Goal: Task Accomplishment & Management: Manage account settings

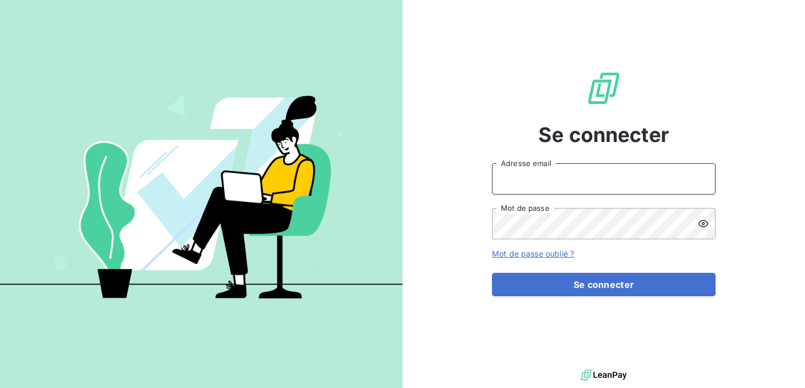
type input "[EMAIL_ADDRESS][DOMAIN_NAME]"
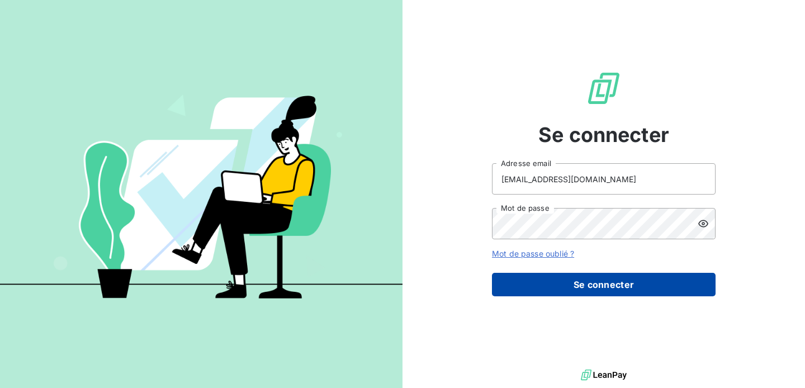
click at [608, 281] on button "Se connecter" at bounding box center [604, 284] width 224 height 23
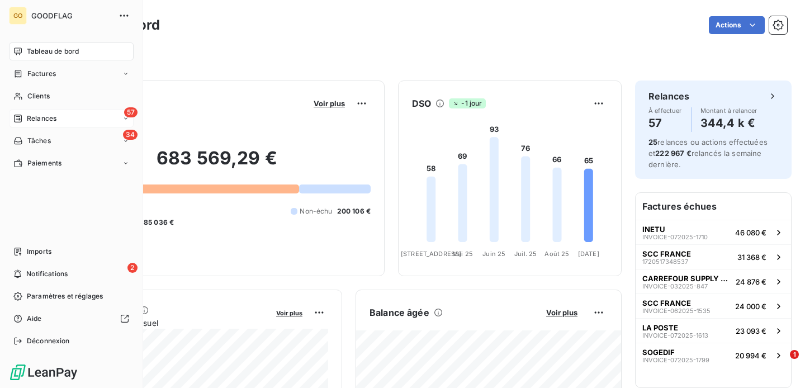
click at [32, 119] on span "Relances" at bounding box center [42, 118] width 30 height 10
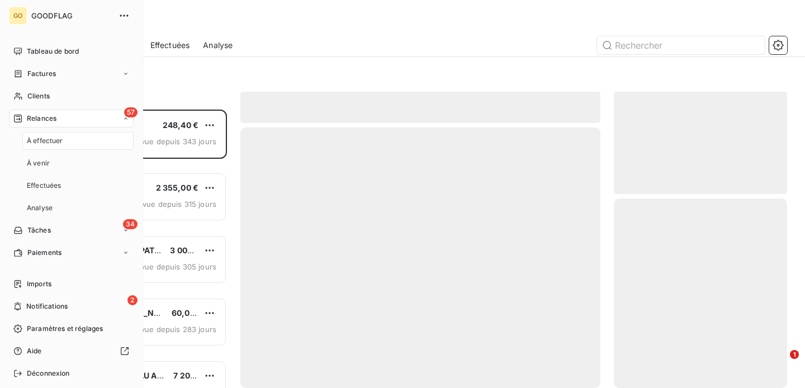
scroll to position [278, 173]
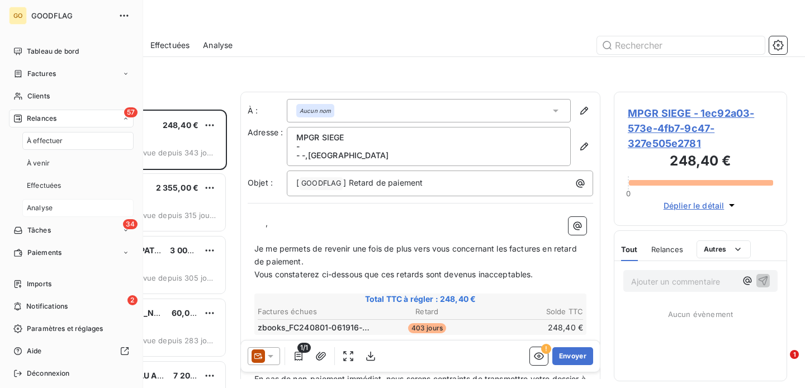
click at [53, 206] on div "Analyse" at bounding box center [77, 208] width 111 height 18
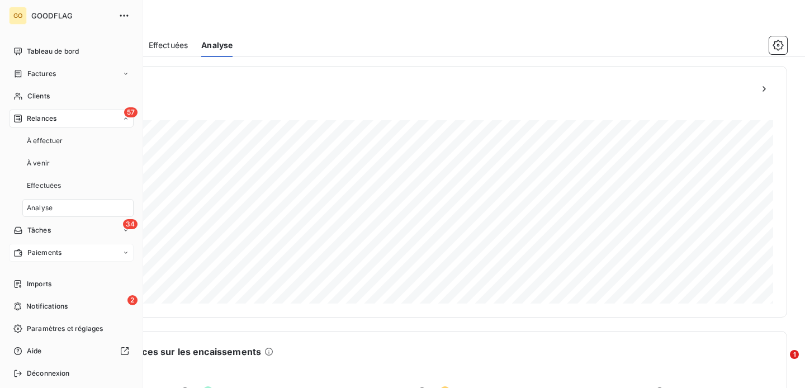
click at [74, 257] on div "Paiements" at bounding box center [71, 253] width 125 height 18
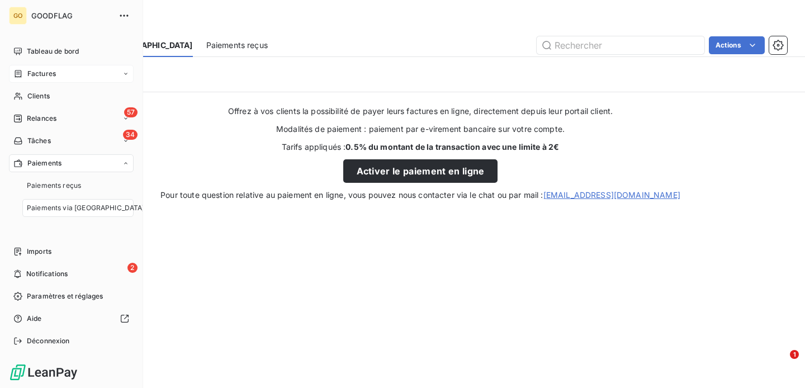
click at [45, 81] on div "Factures" at bounding box center [71, 74] width 125 height 18
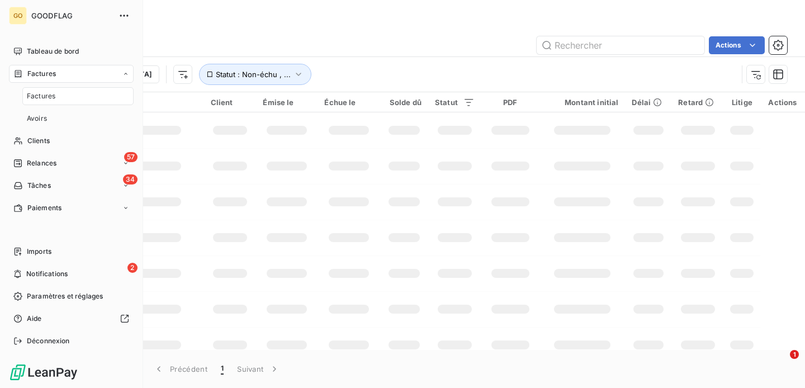
click at [46, 94] on span "Factures" at bounding box center [41, 96] width 29 height 10
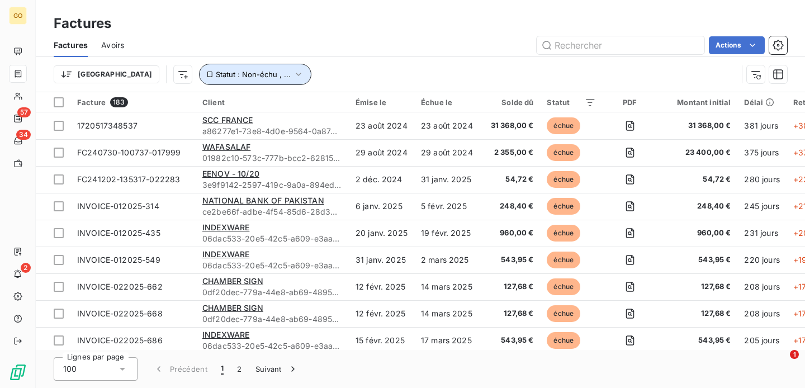
click at [246, 73] on button "Statut : Non-échu , ..." at bounding box center [255, 74] width 112 height 21
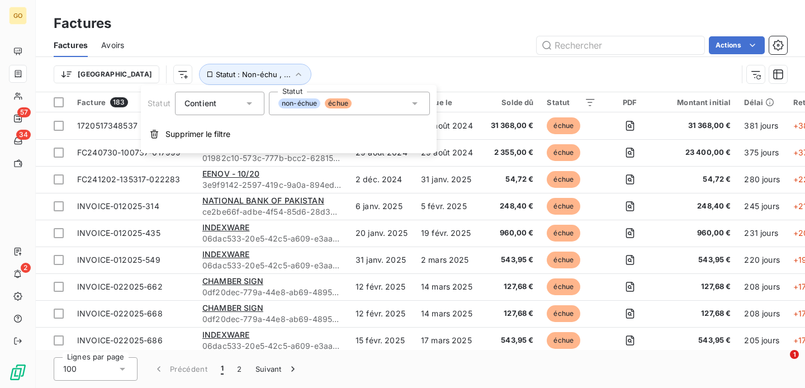
click at [314, 103] on span "non-échue" at bounding box center [299, 103] width 42 height 10
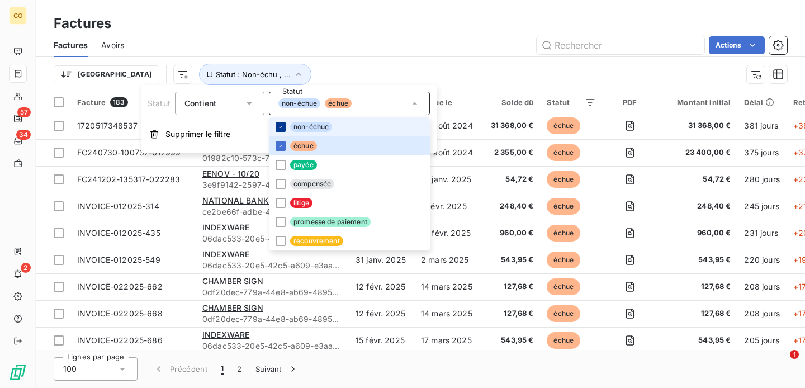
click at [280, 127] on icon at bounding box center [280, 127] width 7 height 7
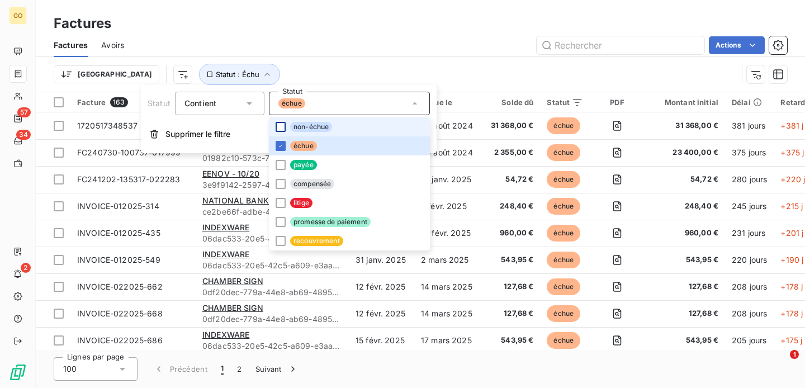
click at [318, 56] on div "Factures Avoirs Actions" at bounding box center [420, 45] width 769 height 23
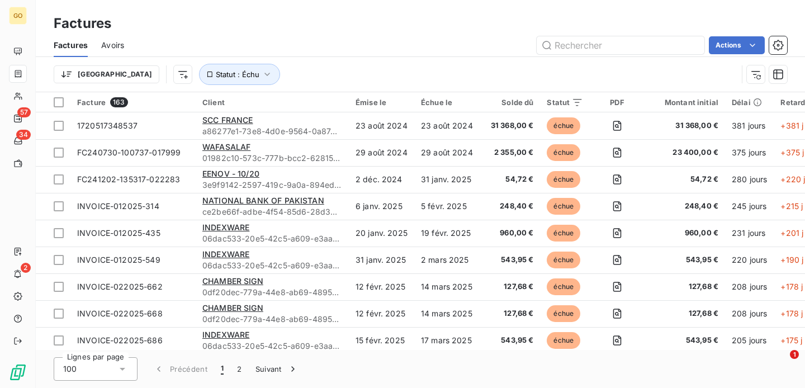
click at [513, 104] on div "Solde dû" at bounding box center [510, 102] width 46 height 9
click at [529, 101] on div "Solde dû" at bounding box center [510, 102] width 46 height 9
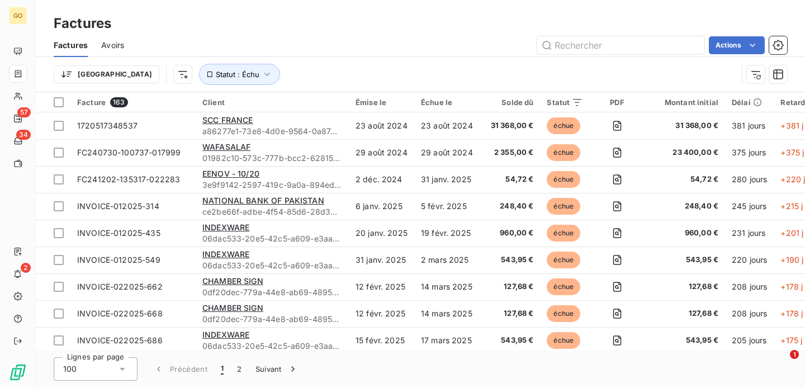
click at [529, 101] on div "Solde dû" at bounding box center [510, 102] width 46 height 9
click at [752, 75] on icon "button" at bounding box center [755, 74] width 11 height 11
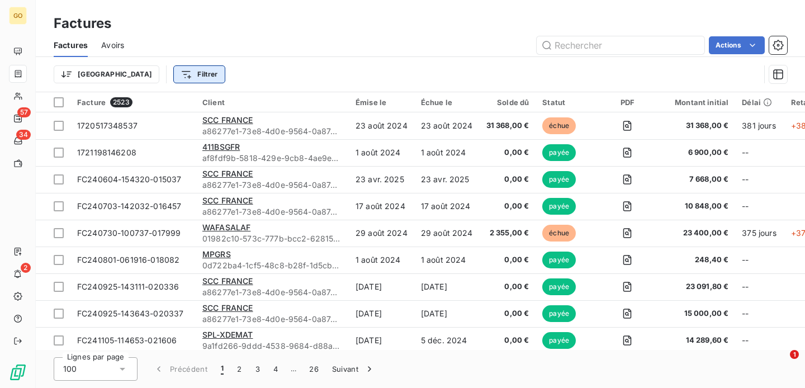
click at [158, 72] on html "GO 57 34 2 Factures Factures Avoirs Actions Trier Filtrer Facture 2523 Client É…" at bounding box center [402, 194] width 805 height 388
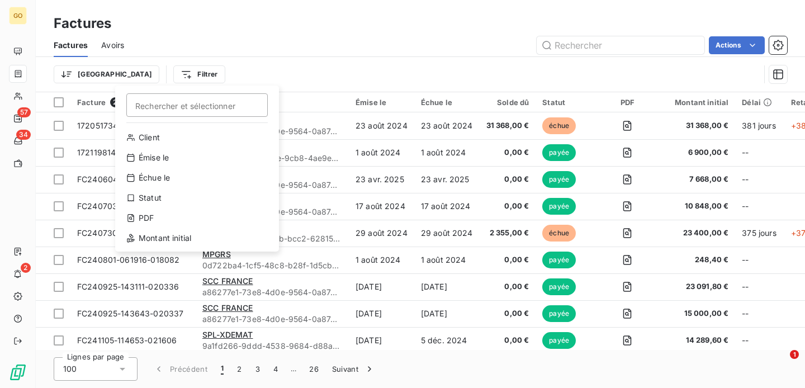
click at [245, 49] on html "GO 57 34 2 Factures Factures Avoirs Actions Trier Filtrer Rechercher et sélecti…" at bounding box center [402, 194] width 805 height 388
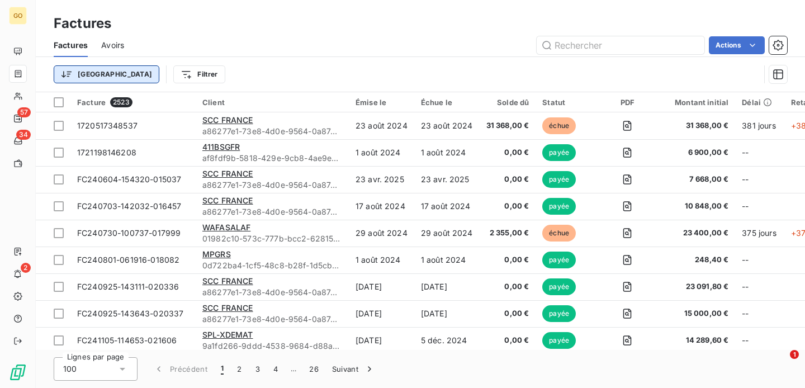
click at [70, 68] on html "GO 57 34 2 Factures Factures Avoirs Actions Trier Filtrer Facture 2523 Client É…" at bounding box center [402, 194] width 805 height 388
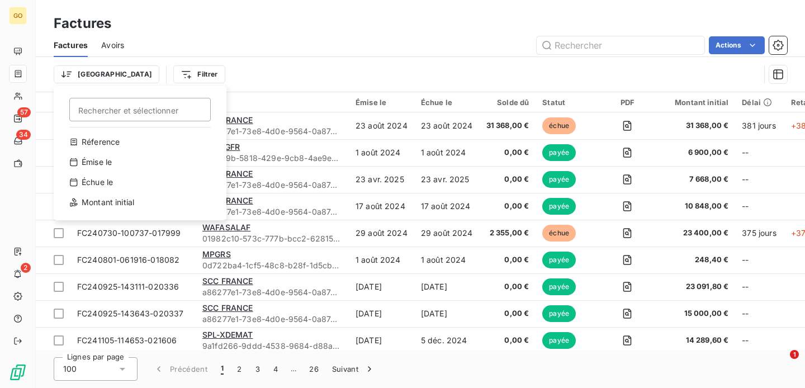
click at [254, 16] on html "GO 57 34 2 Factures Factures Avoirs Actions Trier Rechercher et sélectionner Ré…" at bounding box center [402, 194] width 805 height 388
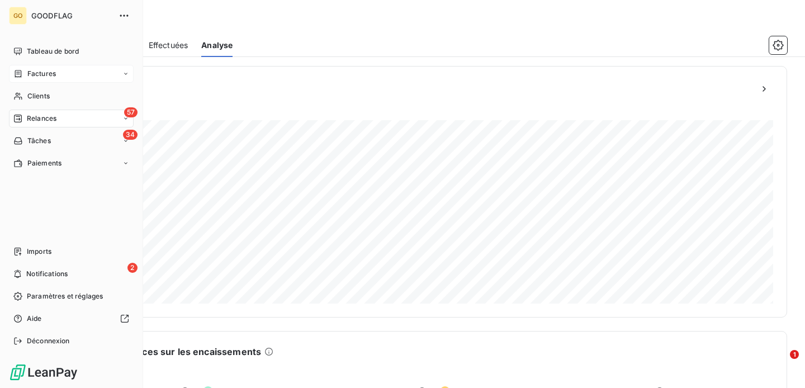
click at [55, 73] on span "Factures" at bounding box center [41, 74] width 29 height 10
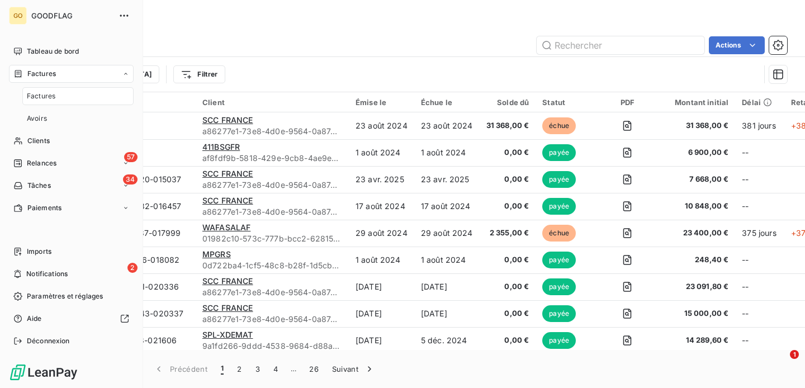
click at [74, 98] on div "Factures" at bounding box center [77, 96] width 111 height 18
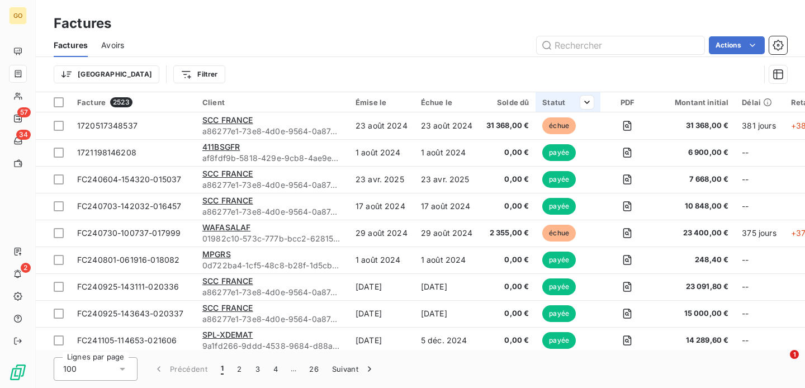
click at [571, 100] on div at bounding box center [582, 102] width 22 height 13
click at [581, 127] on div at bounding box center [507, 131] width 161 height 23
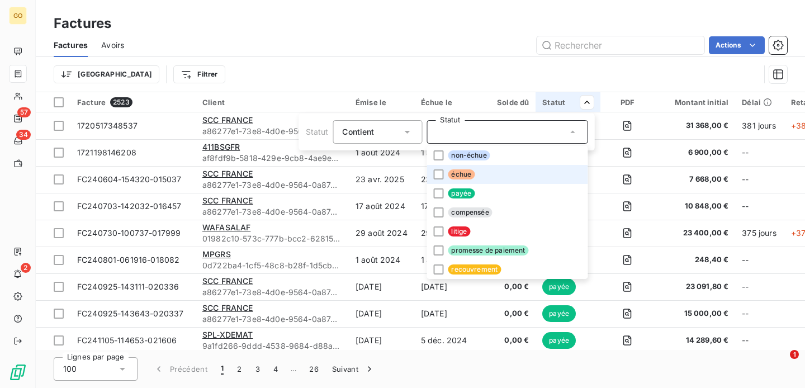
click at [484, 172] on li "échue" at bounding box center [507, 174] width 161 height 19
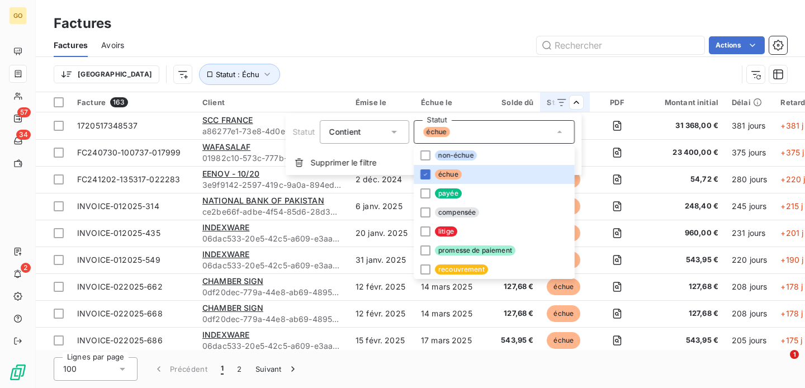
click at [446, 51] on html "GO 57 34 2 Factures Factures Avoirs Actions Trier Statut : Échu Facture 163 Cli…" at bounding box center [402, 194] width 805 height 388
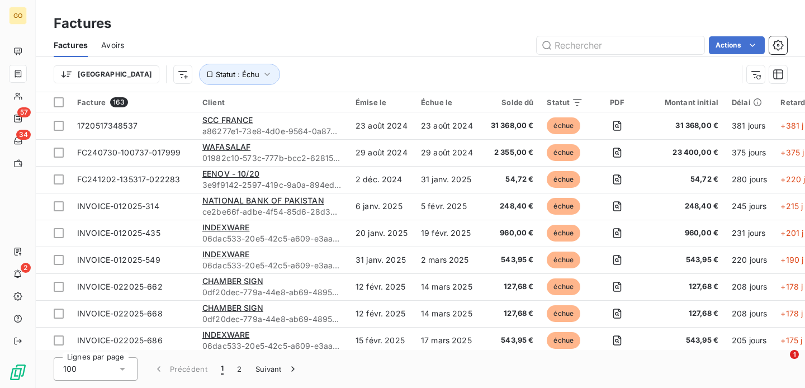
click at [518, 103] on div "Solde dû" at bounding box center [510, 102] width 46 height 9
click at [529, 102] on div "Solde dû" at bounding box center [510, 102] width 46 height 9
click at [83, 77] on html "GO 57 34 2 Factures Factures Avoirs Actions Trier Statut : Échu Facture 163 Cli…" at bounding box center [402, 194] width 805 height 388
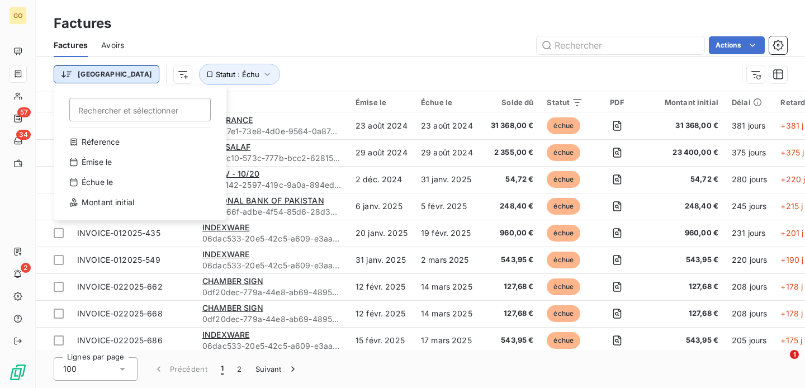
click at [83, 77] on html "GO 57 34 2 Factures Factures Avoirs Actions Trier Rechercher et sélectionner Ré…" at bounding box center [402, 194] width 805 height 388
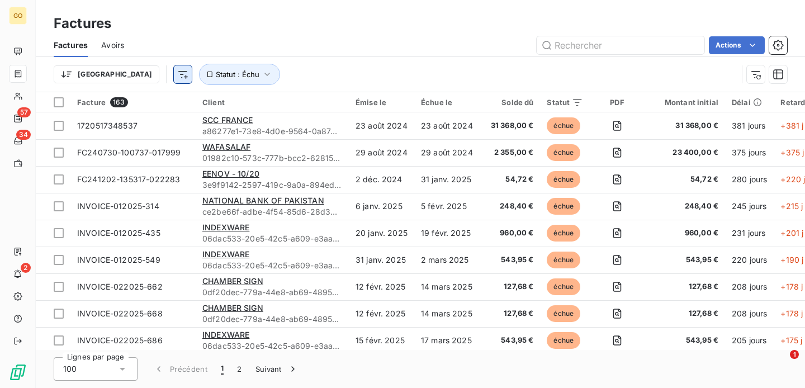
click at [123, 77] on html "GO 57 34 2 Factures Factures Avoirs Actions Trier Statut : Échu Facture 163 Cli…" at bounding box center [402, 194] width 805 height 388
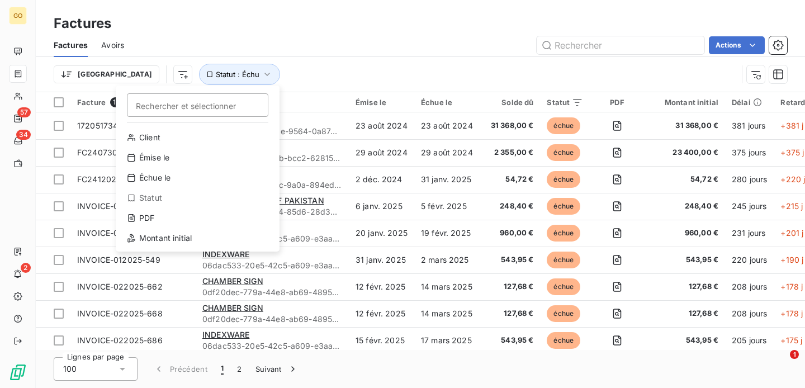
click at [123, 77] on html "GO 57 34 2 Factures Factures Avoirs Actions Trier Rechercher et sélectionner Cl…" at bounding box center [402, 194] width 805 height 388
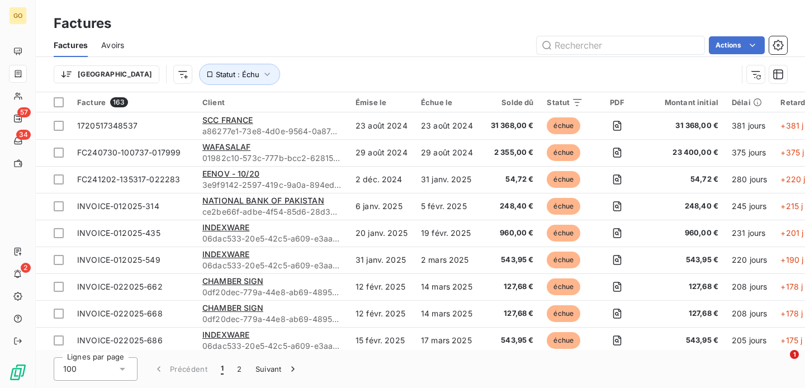
click at [412, 61] on div "Trier Statut : Échu" at bounding box center [420, 74] width 733 height 35
click at [780, 79] on icon "button" at bounding box center [778, 74] width 11 height 11
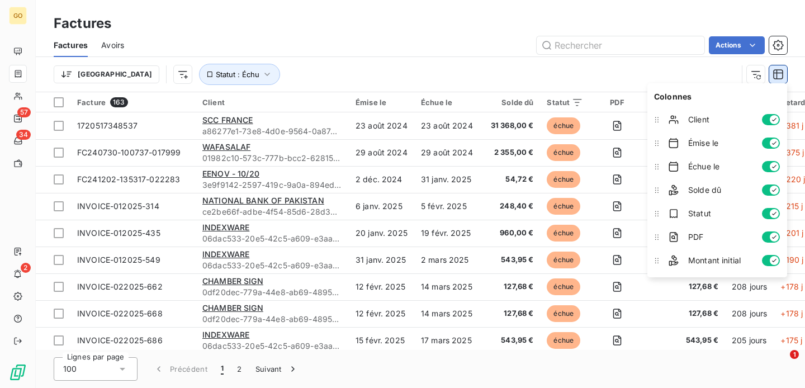
click at [780, 79] on icon "button" at bounding box center [778, 74] width 11 height 11
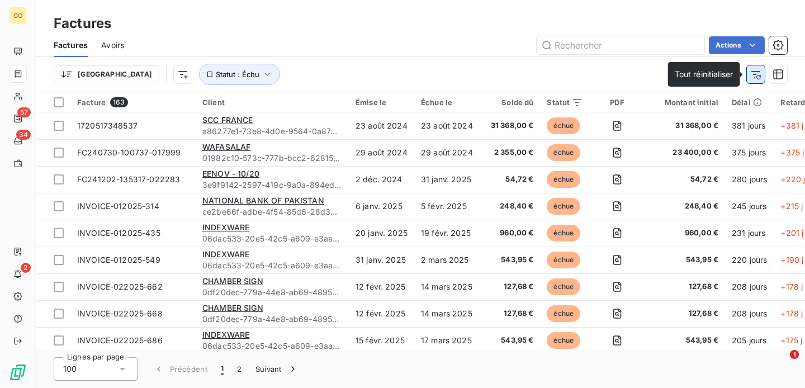
click at [759, 76] on icon "button" at bounding box center [755, 74] width 11 height 11
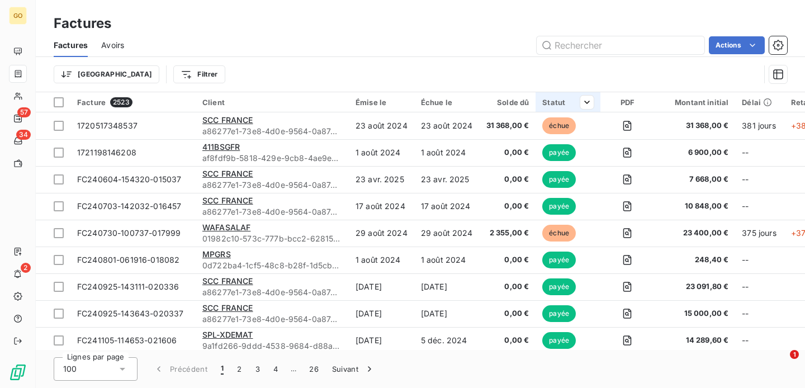
click at [568, 102] on div "Statut" at bounding box center [567, 102] width 51 height 9
click at [578, 132] on div at bounding box center [507, 131] width 161 height 23
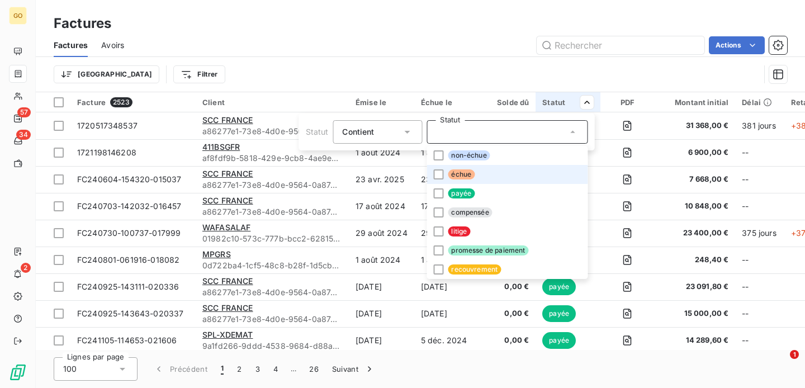
click at [514, 179] on li "échue" at bounding box center [507, 174] width 161 height 19
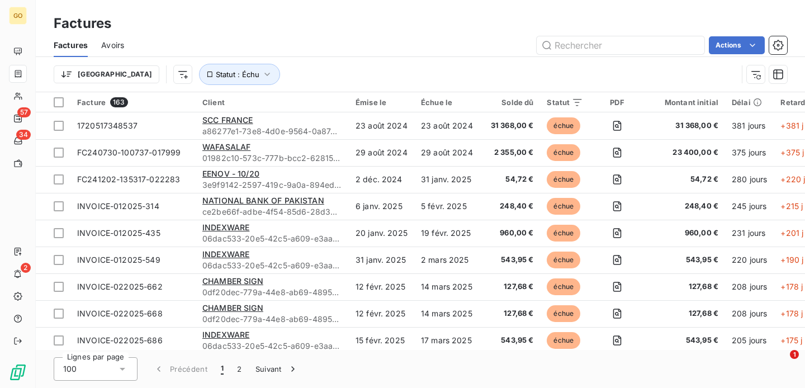
click at [455, 67] on html "GO 57 34 2 Factures Factures Avoirs Actions Trier Statut : Échu Facture 163 Cli…" at bounding box center [402, 194] width 805 height 388
click at [523, 103] on div "Solde dû" at bounding box center [510, 102] width 46 height 9
click at [435, 102] on div "Échue le" at bounding box center [447, 102] width 53 height 9
click at [376, 103] on div "Émise le" at bounding box center [382, 102] width 52 height 9
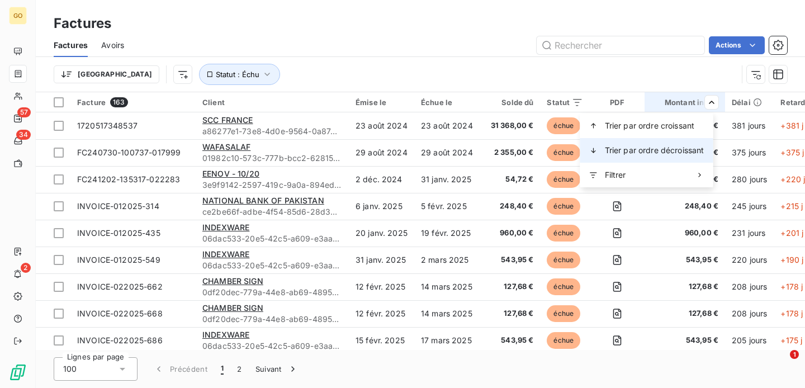
click at [683, 144] on div "Trier par ordre décroissant" at bounding box center [646, 150] width 133 height 25
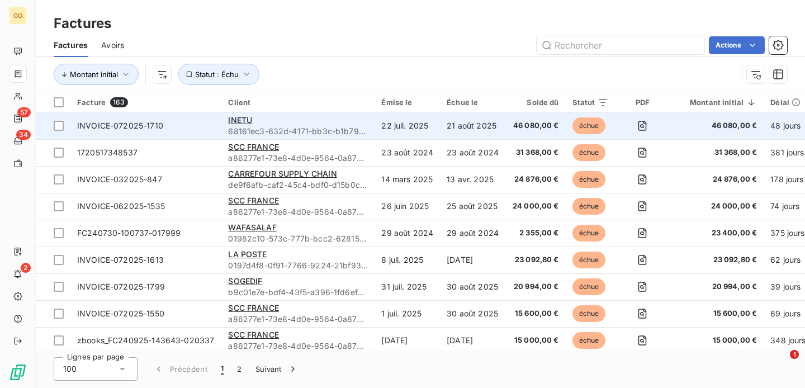
click at [170, 132] on td "INVOICE-072025-1710" at bounding box center [145, 125] width 151 height 27
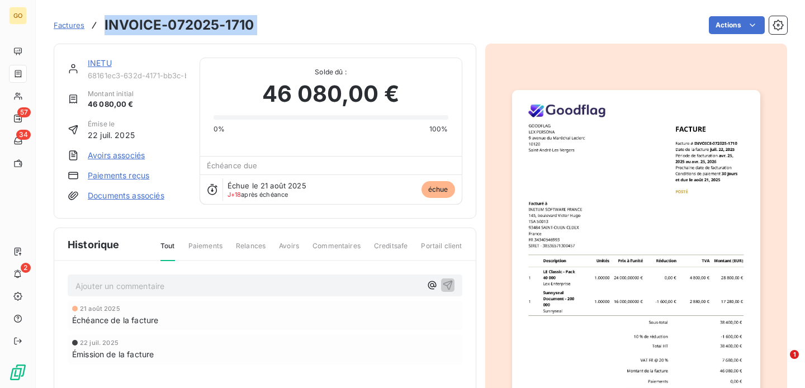
drag, startPoint x: 104, startPoint y: 23, endPoint x: 265, endPoint y: 26, distance: 161.0
click at [266, 26] on div "Factures INVOICE-072025-1710 Actions" at bounding box center [420, 24] width 733 height 23
copy section "INVOICE-072025-1710 Actions"
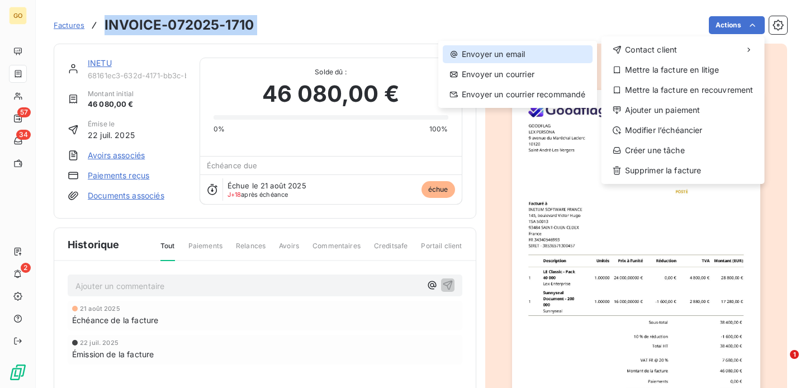
click at [517, 53] on div "Envoyer un email" at bounding box center [518, 54] width 150 height 18
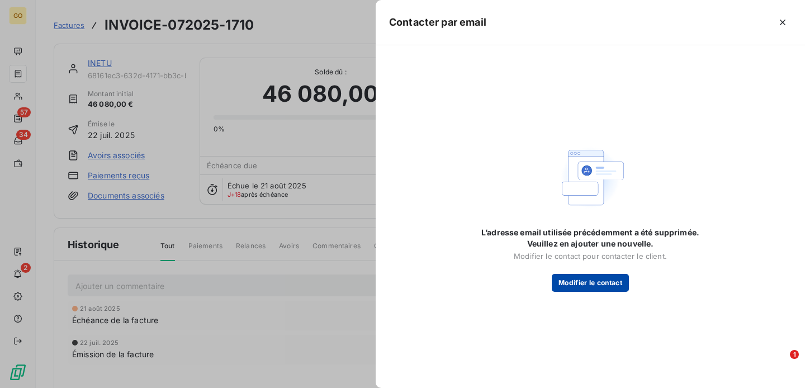
click at [614, 285] on button "Modifier le contact" at bounding box center [590, 283] width 77 height 18
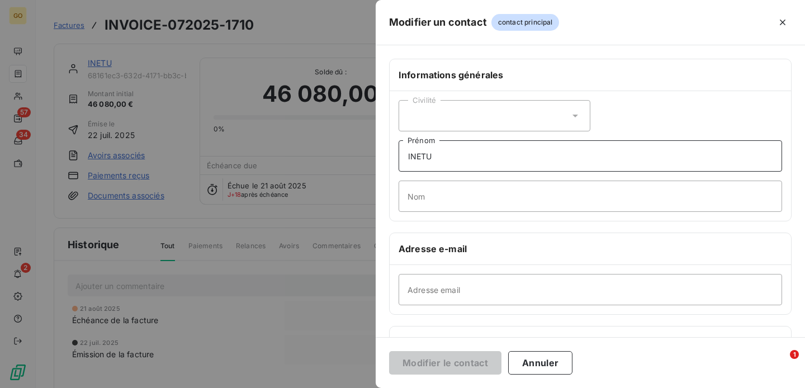
click at [447, 154] on input "INETU" at bounding box center [591, 155] width 384 height 31
type input "INETUM"
click at [431, 158] on input "INETUM" at bounding box center [591, 155] width 384 height 31
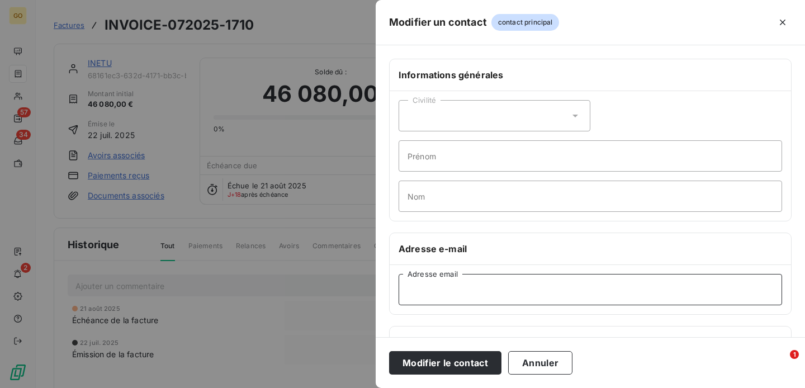
click at [439, 281] on input "Adresse email" at bounding box center [591, 289] width 384 height 31
paste input "Lugand [PERSON_NAME] <[PERSON_NAME][EMAIL_ADDRESS][DOMAIN_NAME]>"
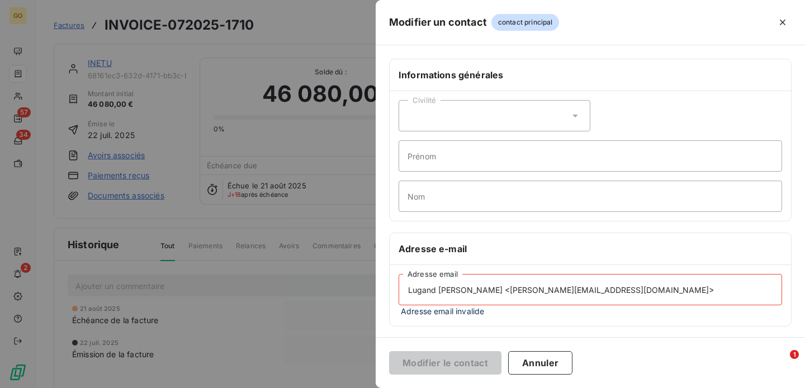
drag, startPoint x: 436, startPoint y: 289, endPoint x: 384, endPoint y: 290, distance: 52.0
click at [384, 290] on div "Informations générales Civilité Prénom Nom Adresse e-mail Lugand [PERSON_NAME] …" at bounding box center [590, 313] width 429 height 508
type input "[PERSON_NAME] <[PERSON_NAME][EMAIL_ADDRESS][DOMAIN_NAME]>"
click at [426, 202] on input "Nom" at bounding box center [591, 196] width 384 height 31
paste input "Lugand"
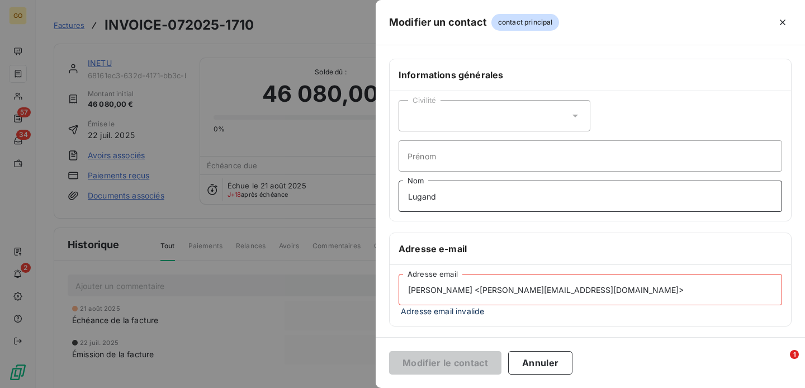
type input "Lugand"
drag, startPoint x: 458, startPoint y: 293, endPoint x: 397, endPoint y: 292, distance: 60.4
click at [396, 292] on div "[PERSON_NAME] <[PERSON_NAME][EMAIL_ADDRESS][DOMAIN_NAME]> Adresse email Adresse…" at bounding box center [590, 295] width 401 height 61
drag, startPoint x: 461, startPoint y: 291, endPoint x: 373, endPoint y: 291, distance: 88.3
click at [372, 387] on div "Modifier un contact contact principal Informations générales Civilité Prénom Lu…" at bounding box center [402, 388] width 805 height 0
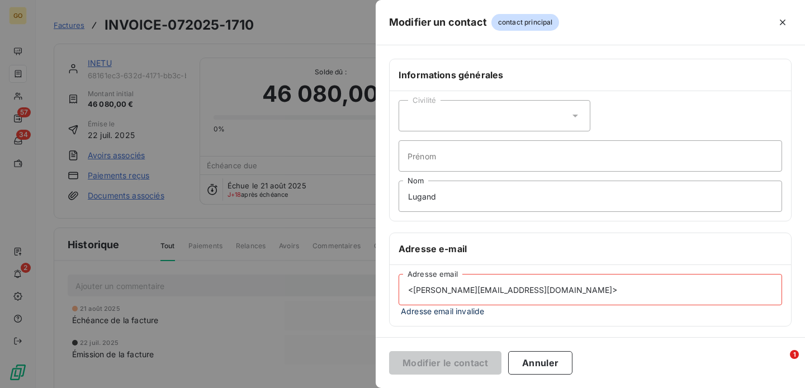
type input "<[PERSON_NAME][EMAIL_ADDRESS][DOMAIN_NAME]>"
click at [421, 162] on input "Prénom" at bounding box center [591, 155] width 384 height 31
paste input "[PERSON_NAME]"
type input "[PERSON_NAME]"
click at [413, 292] on input "<[PERSON_NAME][EMAIL_ADDRESS][DOMAIN_NAME]>" at bounding box center [591, 289] width 384 height 31
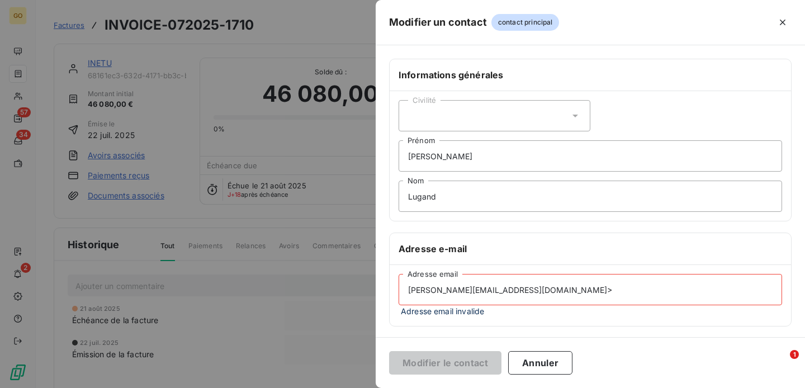
click at [585, 291] on input "[PERSON_NAME][EMAIL_ADDRESS][DOMAIN_NAME]>" at bounding box center [591, 289] width 384 height 31
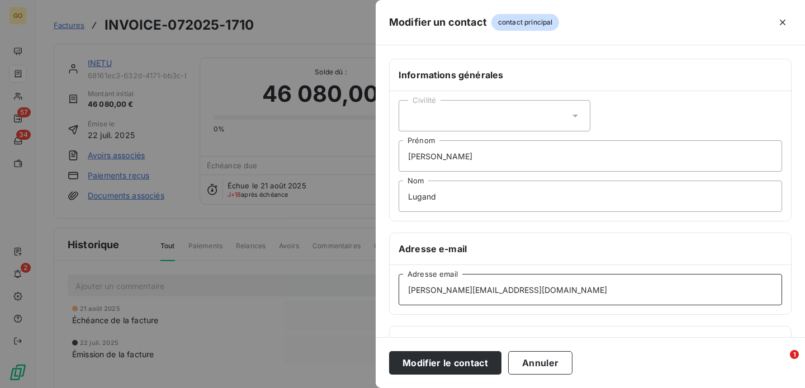
type input "[PERSON_NAME][EMAIL_ADDRESS][DOMAIN_NAME]"
click at [479, 112] on div "Civilité" at bounding box center [495, 115] width 192 height 31
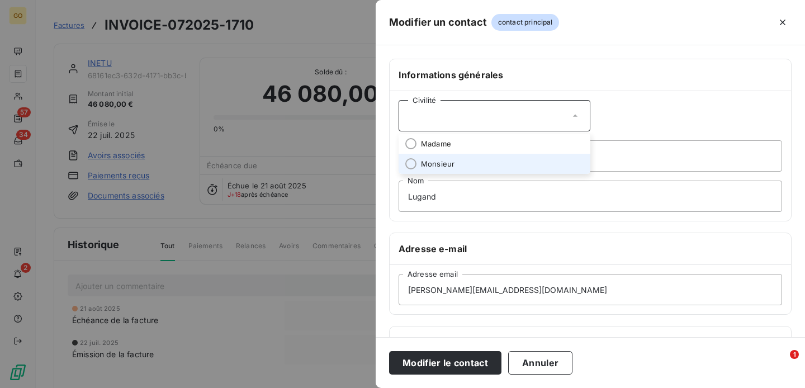
click at [456, 161] on li "Monsieur" at bounding box center [495, 164] width 192 height 20
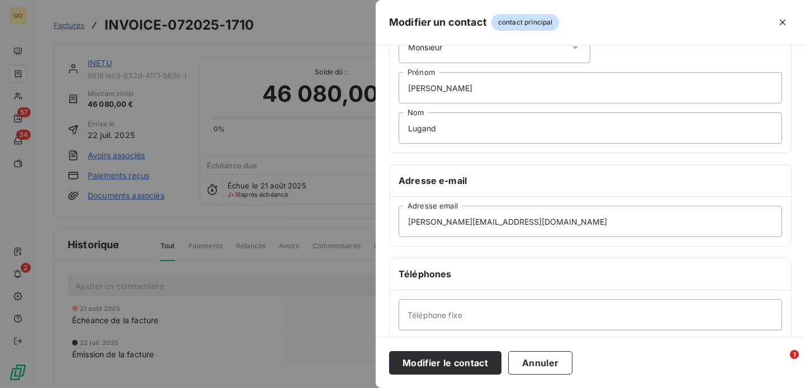
scroll to position [69, 0]
click at [464, 358] on button "Modifier le contact" at bounding box center [445, 362] width 112 height 23
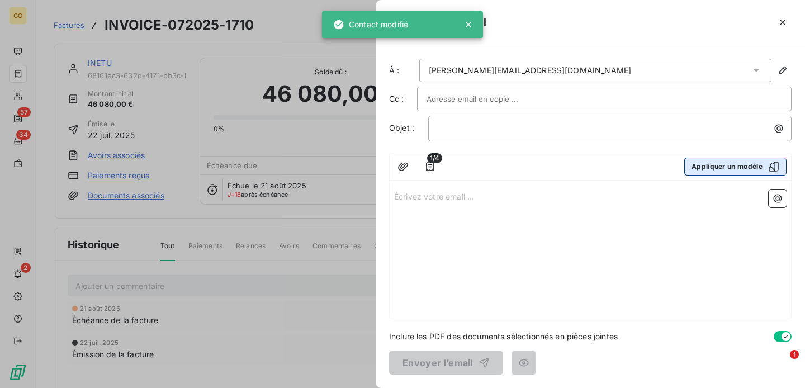
click at [735, 171] on button "Appliquer un modèle" at bounding box center [735, 167] width 102 height 18
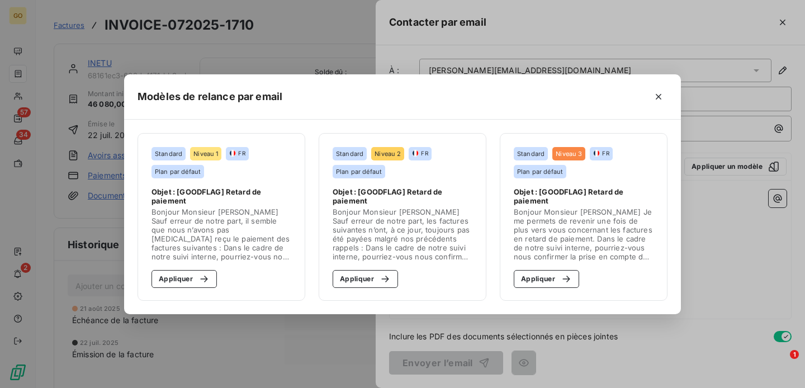
click at [389, 189] on span "Objet : [GOODFLAG] Retard de paiement" at bounding box center [403, 196] width 140 height 18
click at [197, 281] on div "button" at bounding box center [201, 278] width 17 height 11
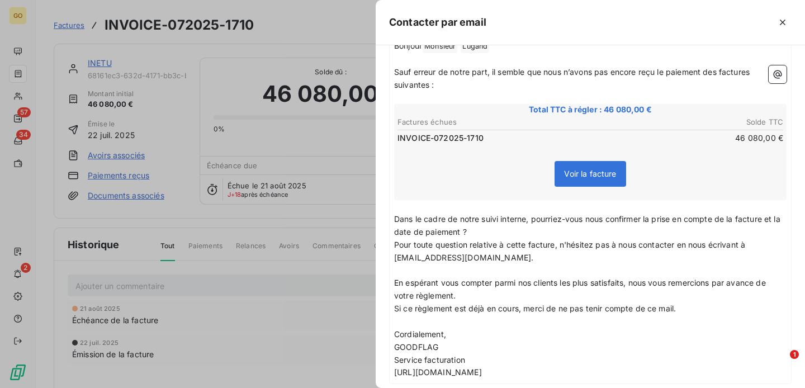
scroll to position [215, 0]
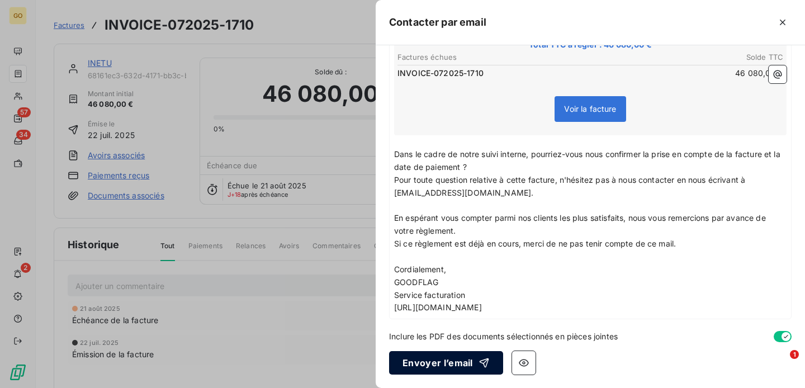
click at [465, 356] on button "Envoyer l’email" at bounding box center [446, 362] width 114 height 23
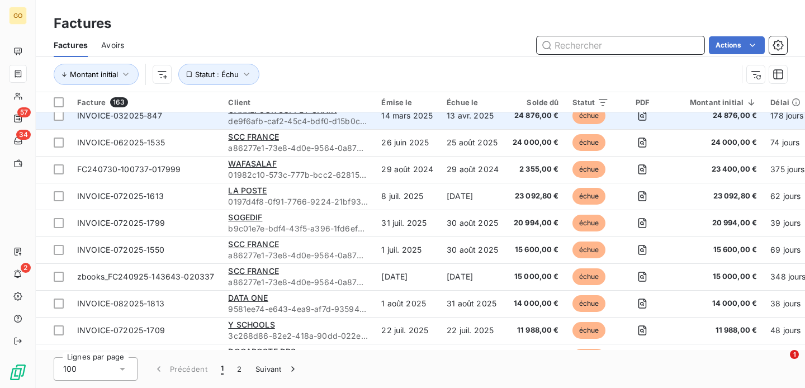
scroll to position [65, 0]
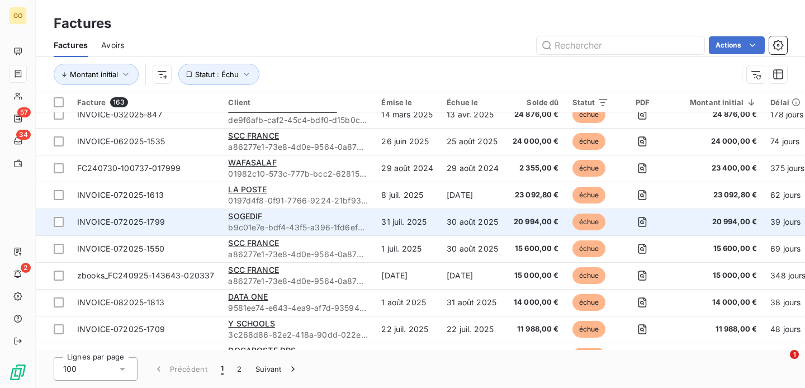
click at [300, 221] on div "SOGEDIF" at bounding box center [298, 216] width 140 height 11
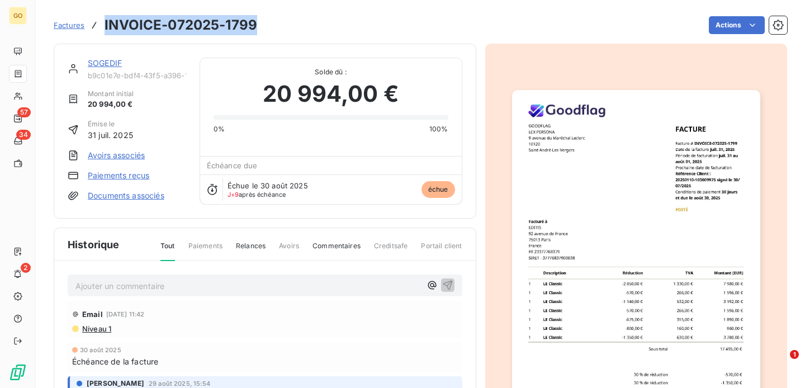
drag, startPoint x: 256, startPoint y: 27, endPoint x: 105, endPoint y: 30, distance: 151.5
click at [105, 30] on div "Factures INVOICE-072025-1799 Actions" at bounding box center [420, 24] width 733 height 23
copy h3 "INVOICE-072025-1799"
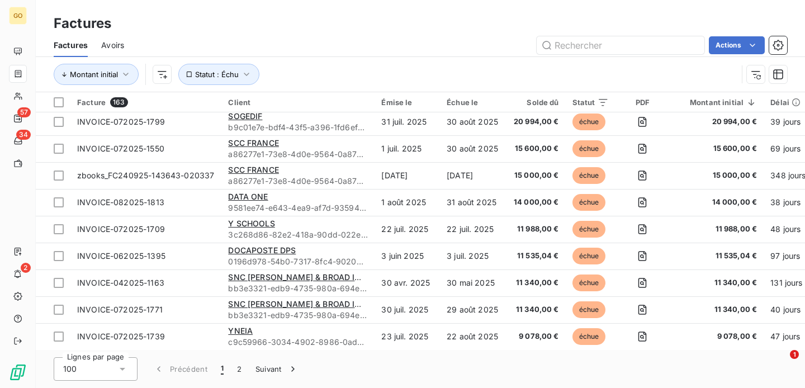
scroll to position [201, 0]
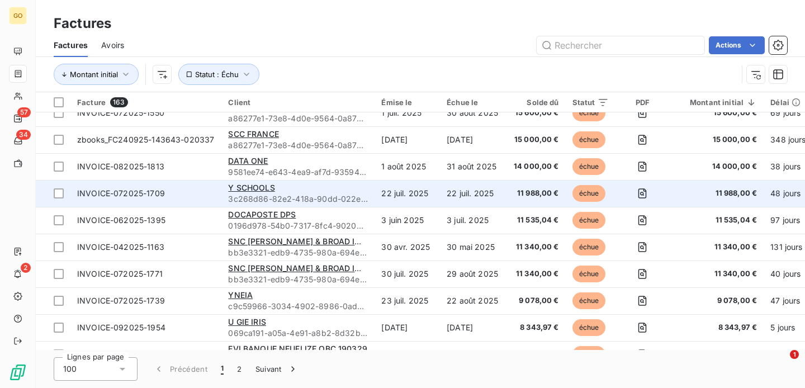
click at [356, 196] on span "3c268d86-82e2-418a-90dd-022e7b4b3764" at bounding box center [298, 198] width 140 height 11
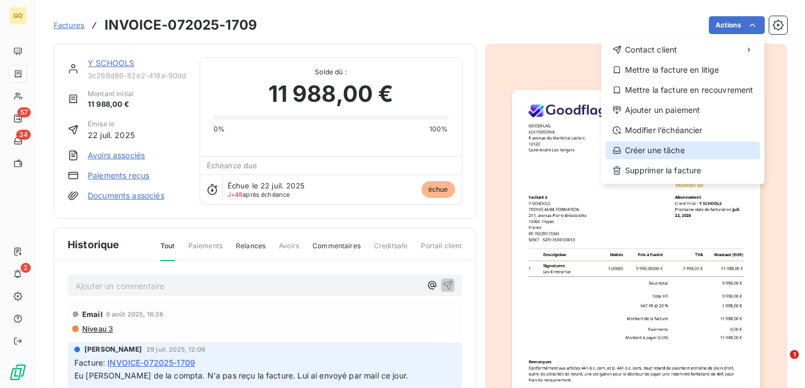
click at [658, 153] on div "Créer une tâche" at bounding box center [683, 150] width 154 height 18
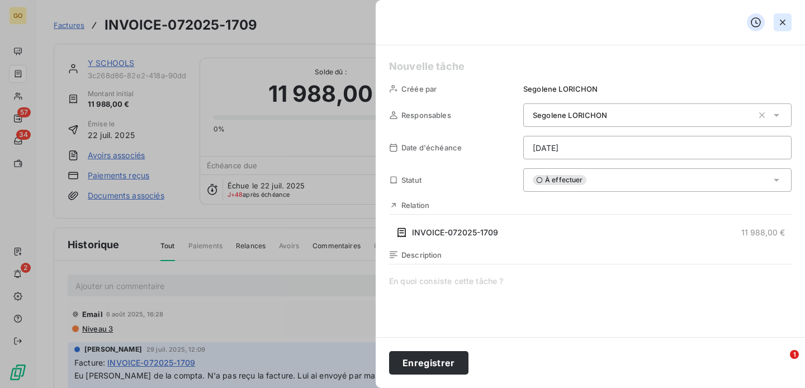
click at [779, 26] on icon "button" at bounding box center [782, 22] width 11 height 11
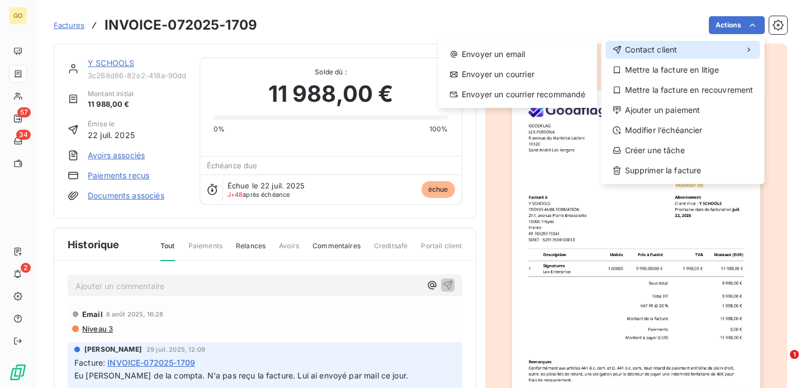
click at [660, 48] on span "Contact client" at bounding box center [651, 49] width 52 height 11
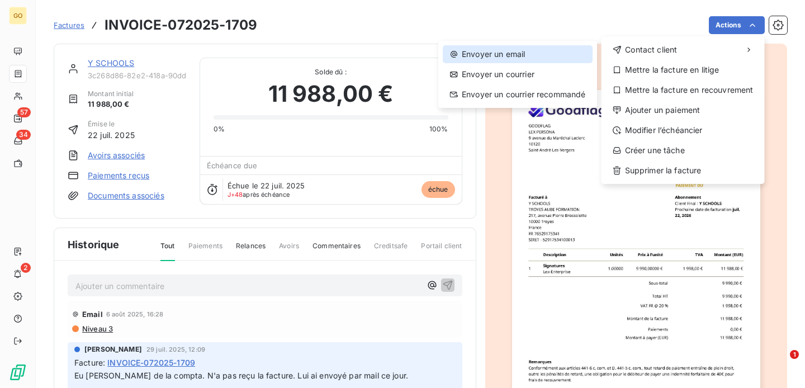
click at [562, 61] on div "Envoyer un email" at bounding box center [518, 54] width 150 height 18
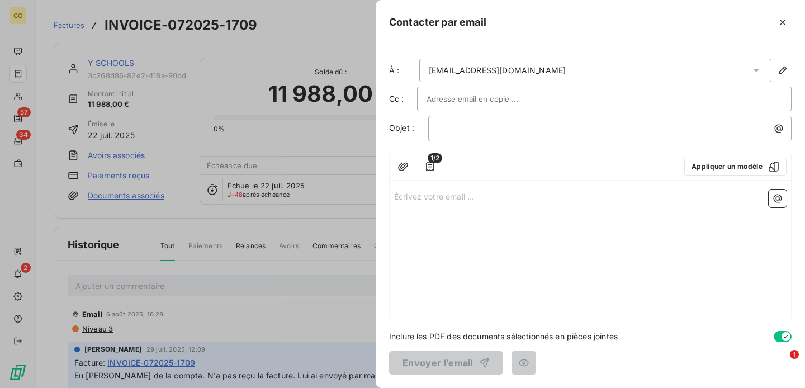
click at [464, 98] on input "text" at bounding box center [487, 99] width 120 height 17
paste input "[EMAIL_ADDRESS][PERSON_NAME][DOMAIN_NAME] <[DOMAIN_NAME][EMAIL_ADDRESS][PERSON_…"
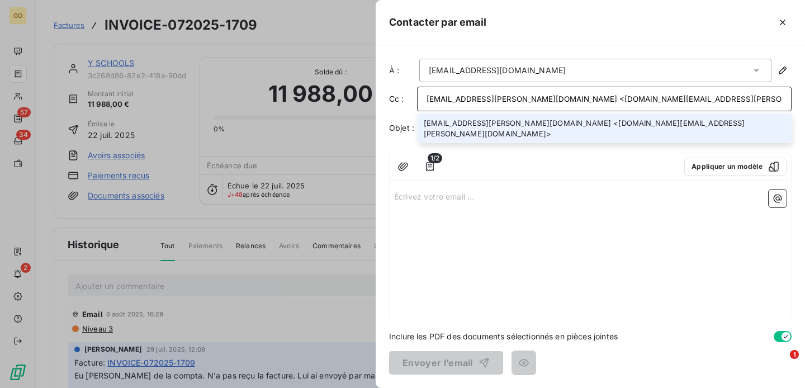
type input "[EMAIL_ADDRESS][PERSON_NAME][DOMAIN_NAME] <[DOMAIN_NAME][EMAIL_ADDRESS][PERSON_…"
click at [500, 119] on li "[EMAIL_ADDRESS][PERSON_NAME][DOMAIN_NAME] <[DOMAIN_NAME][EMAIL_ADDRESS][PERSON_…" at bounding box center [604, 128] width 375 height 30
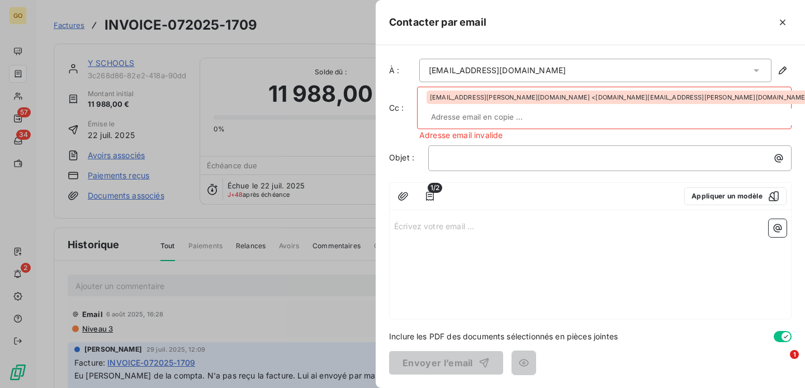
click at [804, 101] on icon at bounding box center [817, 97] width 7 height 7
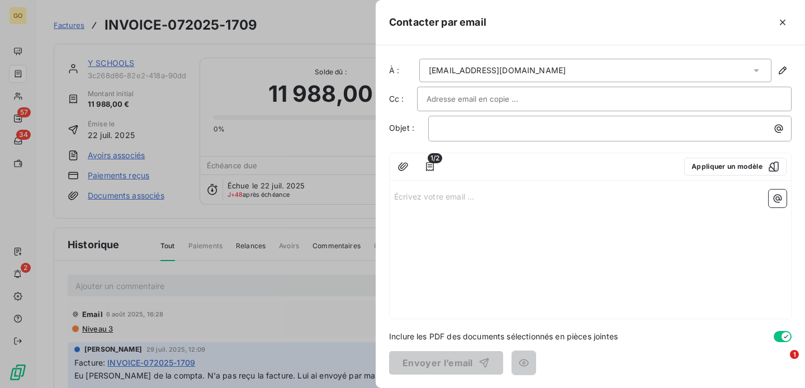
paste input "[EMAIL_ADDRESS][PERSON_NAME][DOMAIN_NAME] <[DOMAIN_NAME][EMAIL_ADDRESS][PERSON_…"
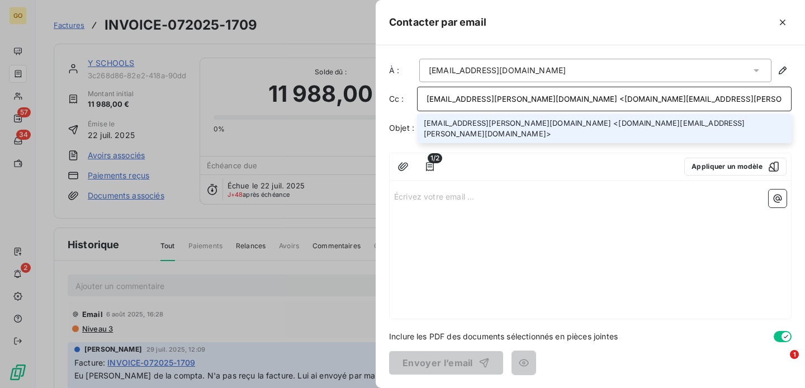
click at [634, 100] on input "[EMAIL_ADDRESS][PERSON_NAME][DOMAIN_NAME] <[DOMAIN_NAME][EMAIL_ADDRESS][PERSON_…" at bounding box center [605, 99] width 356 height 17
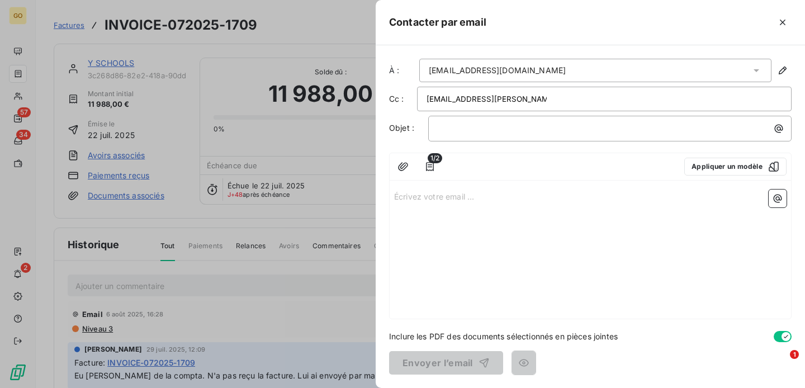
click at [634, 100] on div "[EMAIL_ADDRESS][PERSON_NAME][DOMAIN_NAME] <[DOMAIN_NAME][EMAIL_ADDRESS][PERSON_…" at bounding box center [605, 99] width 356 height 17
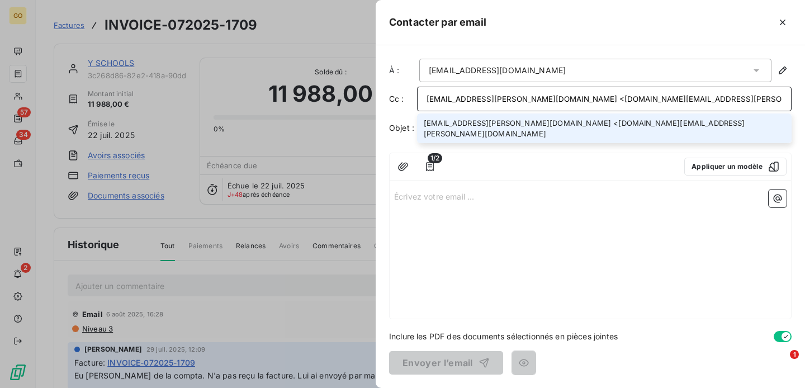
click at [529, 97] on input "[EMAIL_ADDRESS][PERSON_NAME][DOMAIN_NAME] <[DOMAIN_NAME][EMAIL_ADDRESS][PERSON_…" at bounding box center [605, 99] width 356 height 17
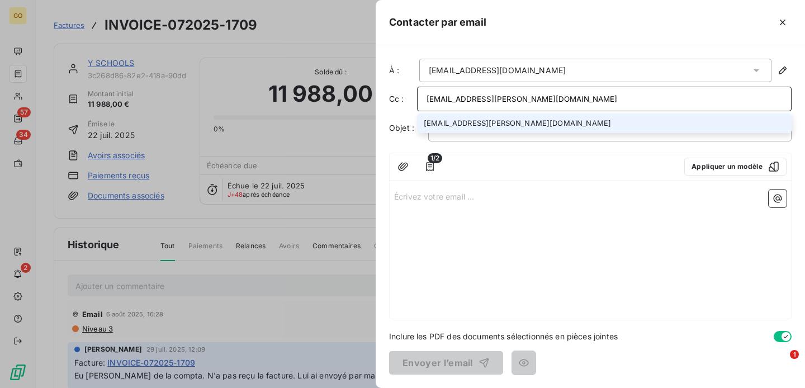
type input "[EMAIL_ADDRESS][PERSON_NAME][DOMAIN_NAME]"
click at [540, 124] on li "[EMAIL_ADDRESS][PERSON_NAME][DOMAIN_NAME]" at bounding box center [604, 123] width 375 height 20
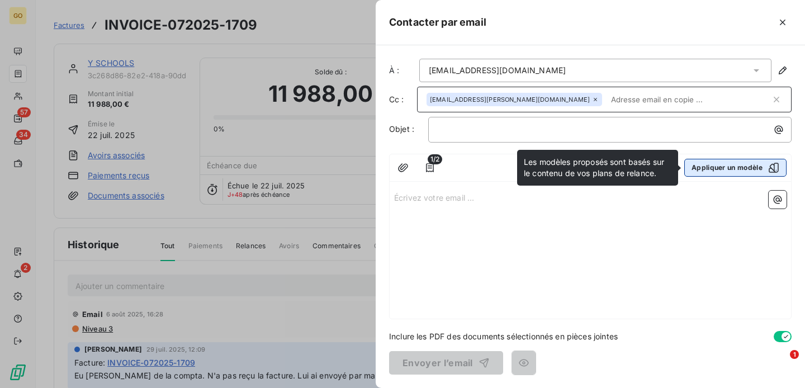
click at [694, 166] on button "Appliquer un modèle" at bounding box center [735, 168] width 102 height 18
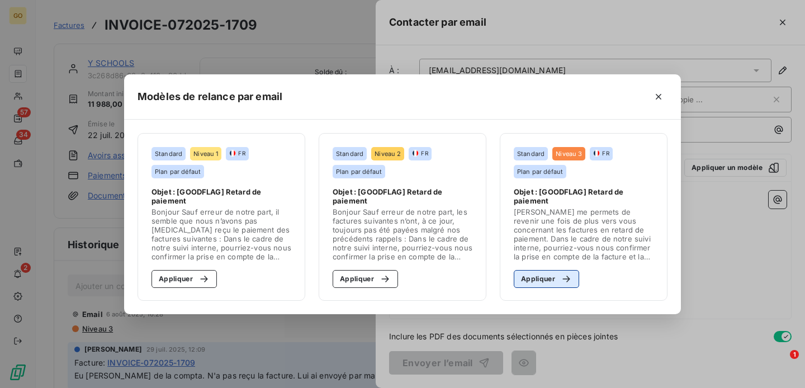
click at [555, 278] on div "button" at bounding box center [563, 278] width 17 height 11
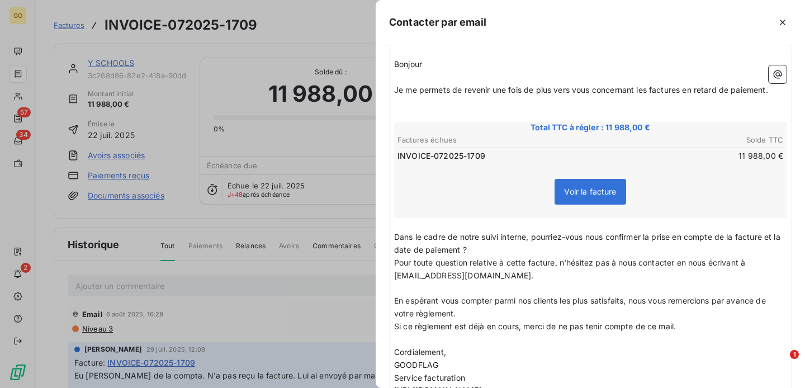
scroll to position [215, 0]
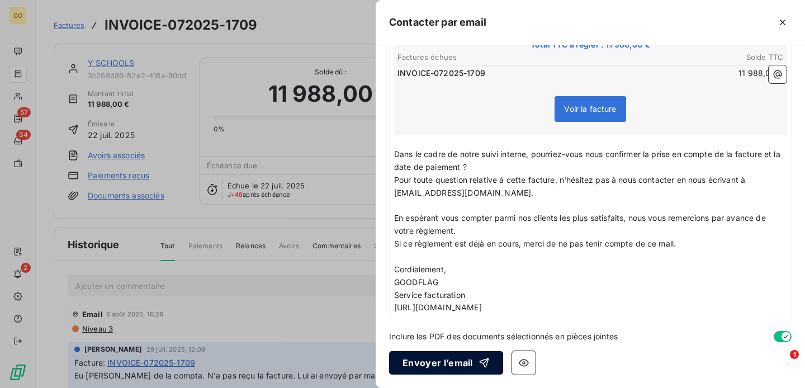
click at [480, 361] on icon "button" at bounding box center [484, 362] width 11 height 11
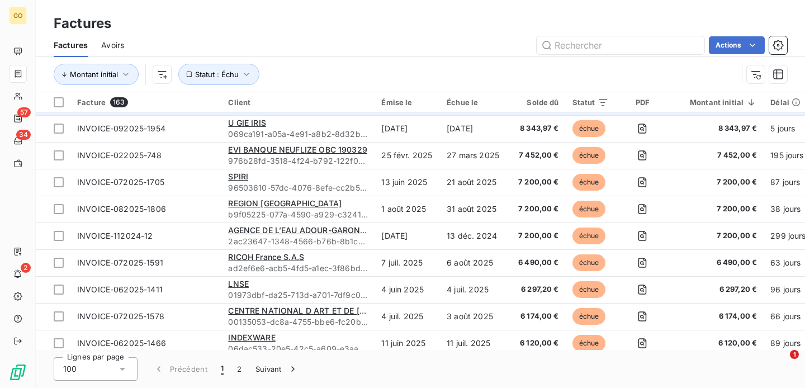
scroll to position [402, 0]
